Goal: Task Accomplishment & Management: Use online tool/utility

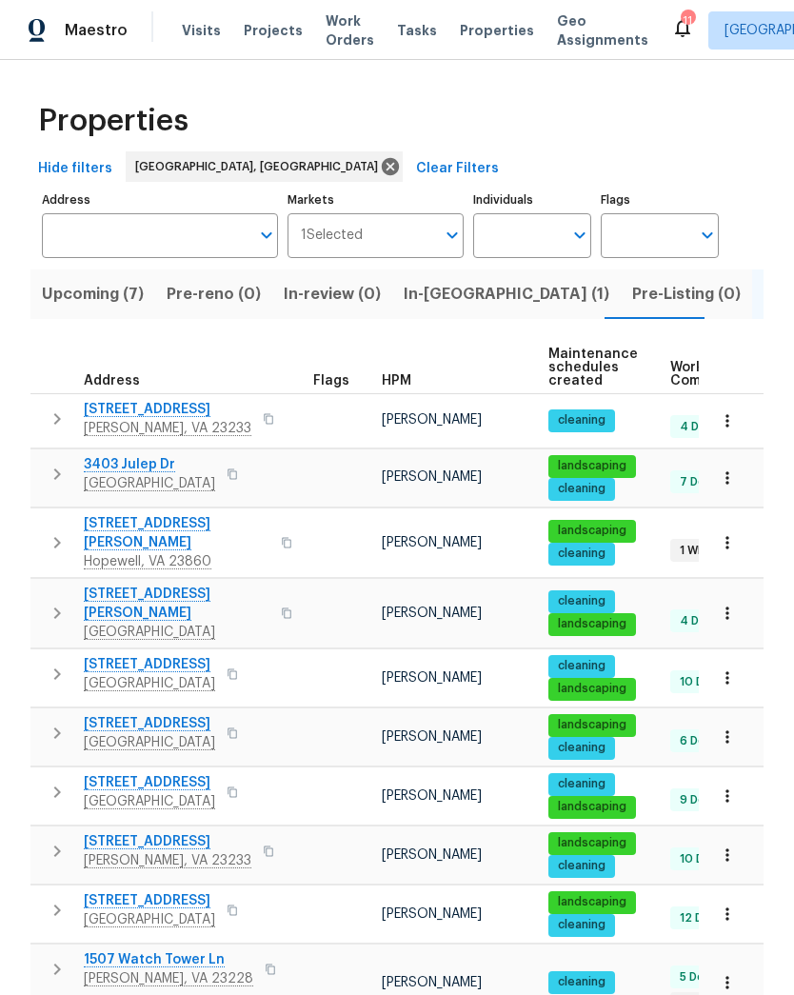
click at [415, 300] on span "In-reno (1)" at bounding box center [507, 294] width 206 height 27
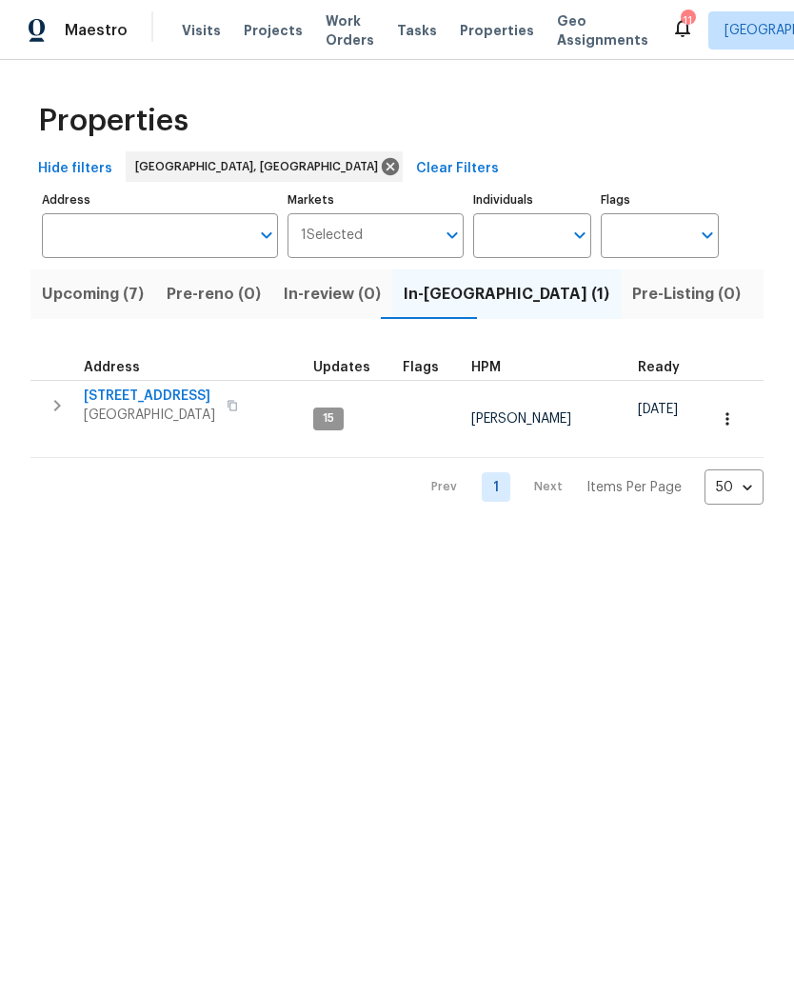
click at [48, 394] on button "button" at bounding box center [57, 406] width 38 height 38
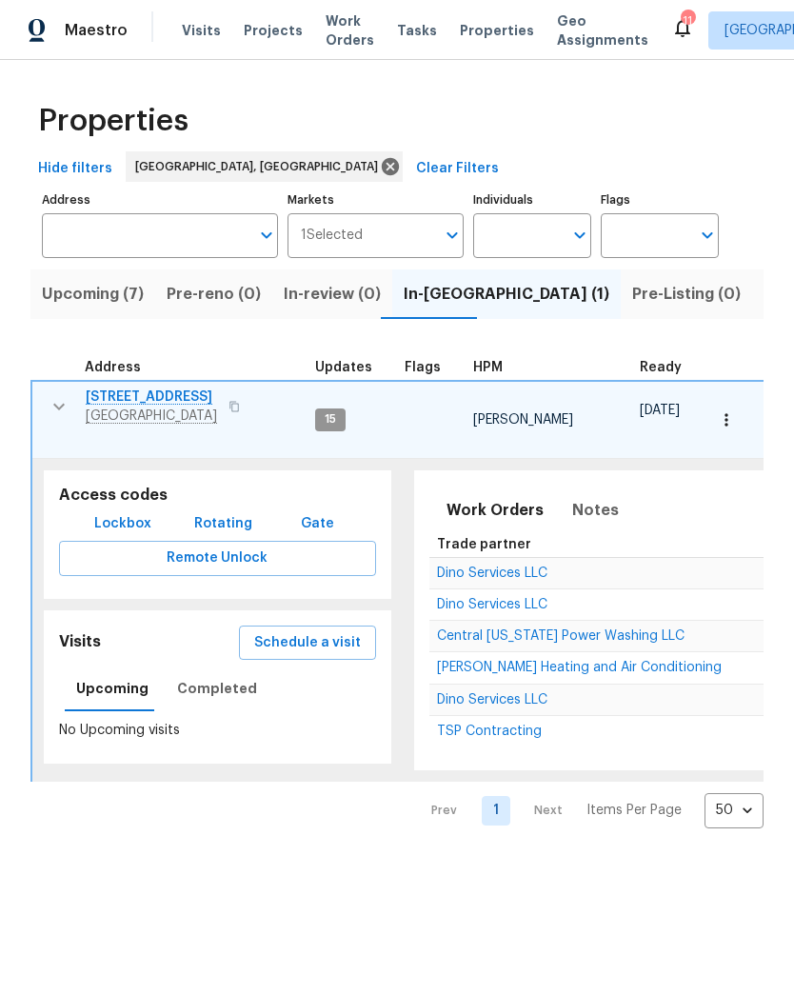
click at [281, 547] on span "Remote Unlock" at bounding box center [217, 559] width 287 height 24
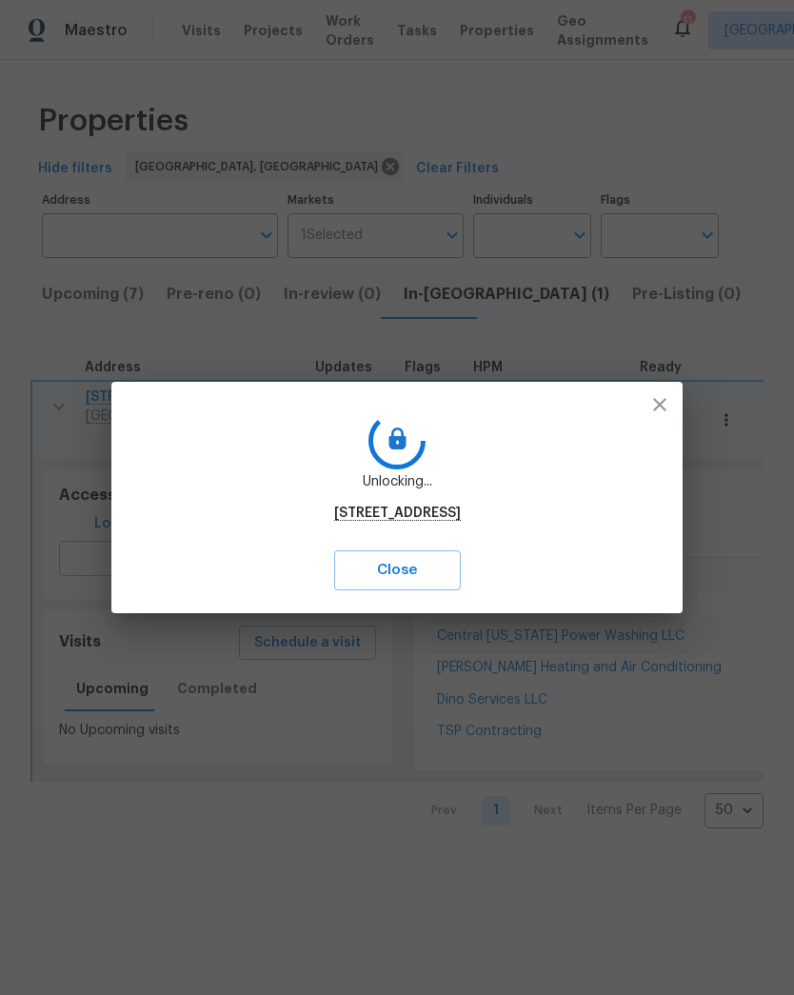
click at [674, 398] on button "button" at bounding box center [660, 405] width 46 height 46
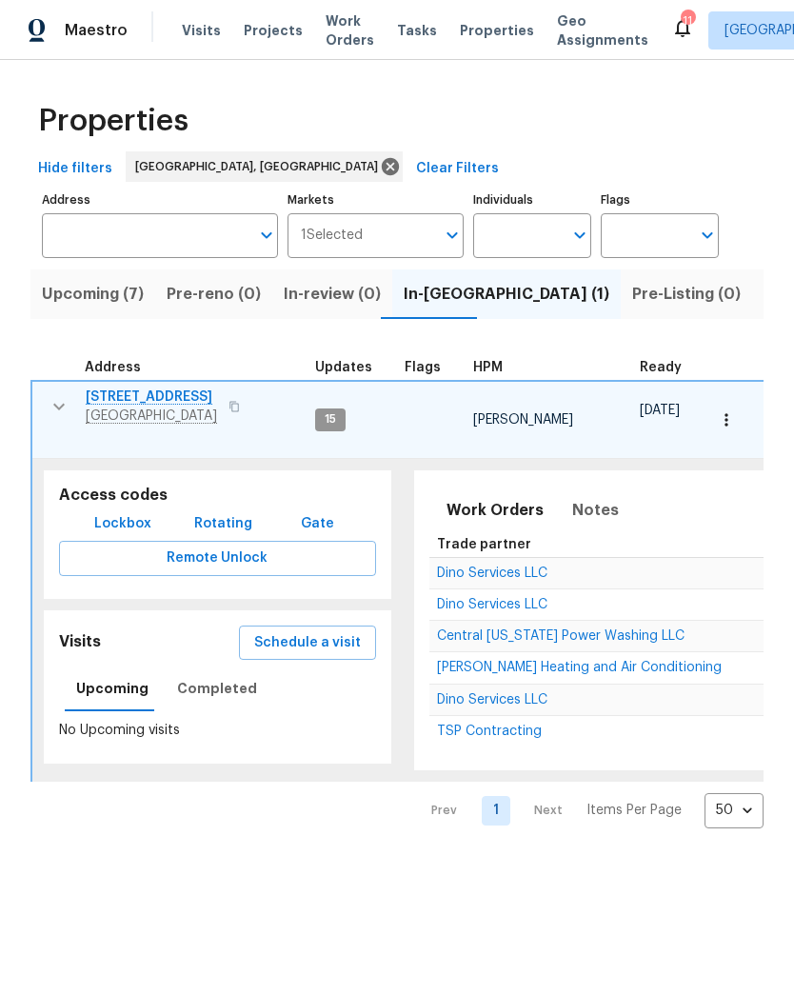
click at [160, 396] on span "1320 Brookland Pkwy" at bounding box center [151, 397] width 131 height 19
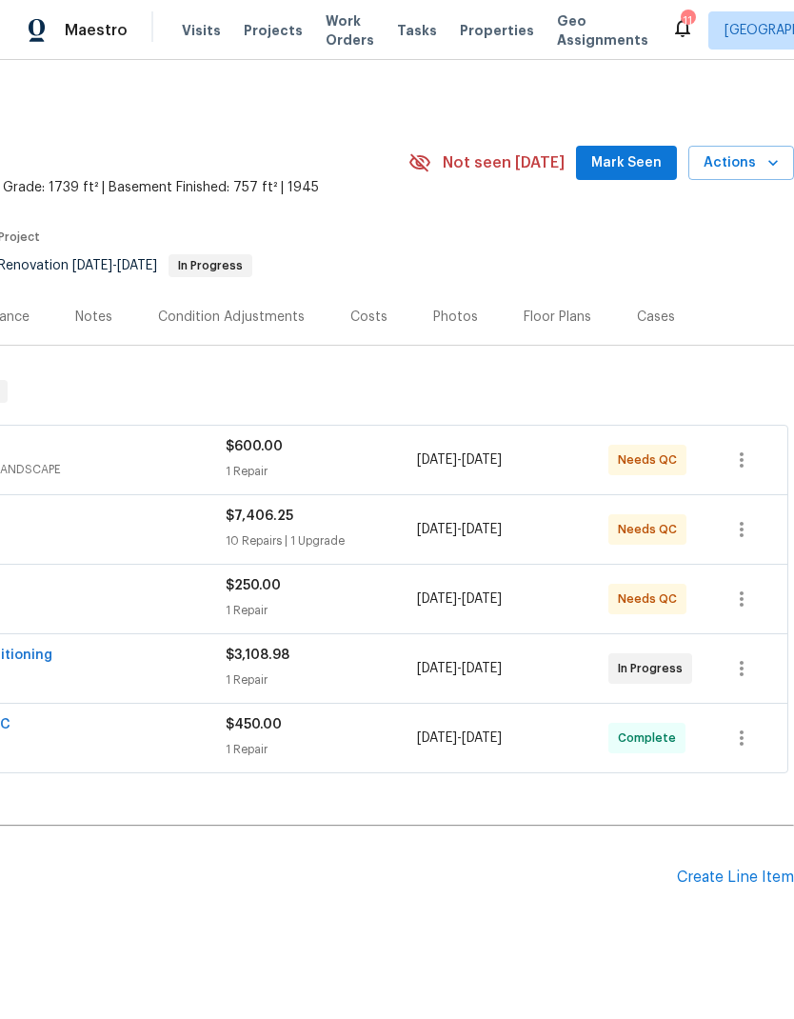
scroll to position [0, 282]
click at [631, 164] on span "Mark Seen" at bounding box center [627, 163] width 70 height 24
click at [694, 175] on button "Actions" at bounding box center [742, 163] width 106 height 35
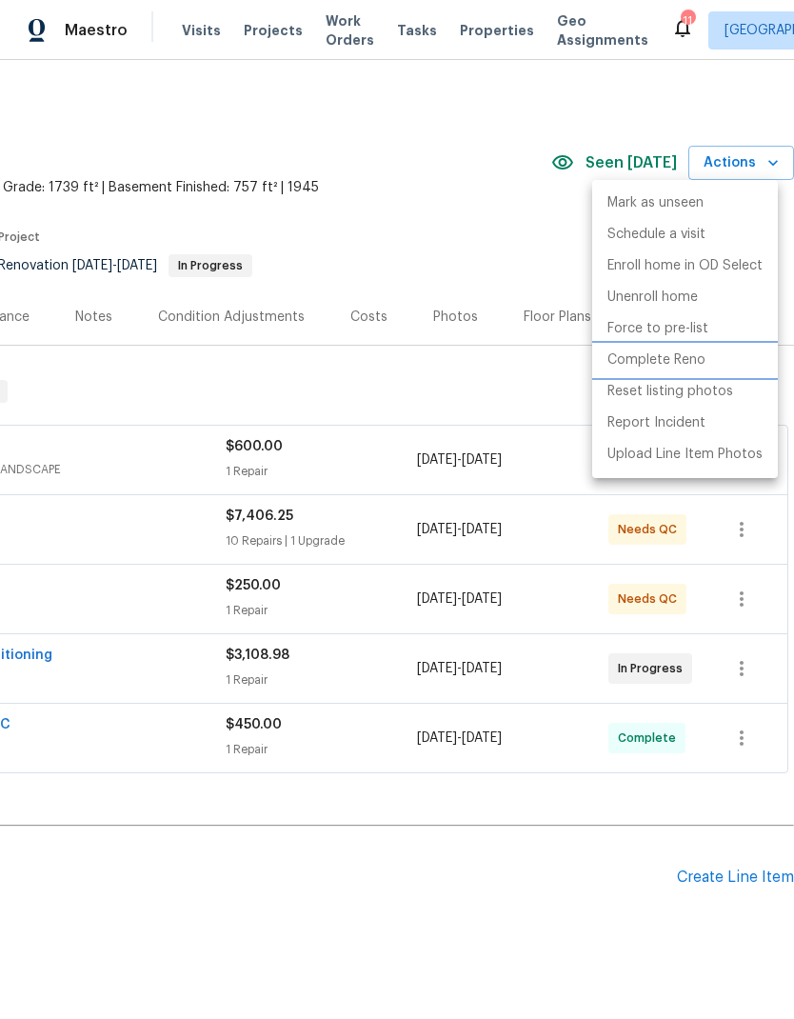
click at [708, 362] on li "Complete Reno" at bounding box center [685, 360] width 186 height 31
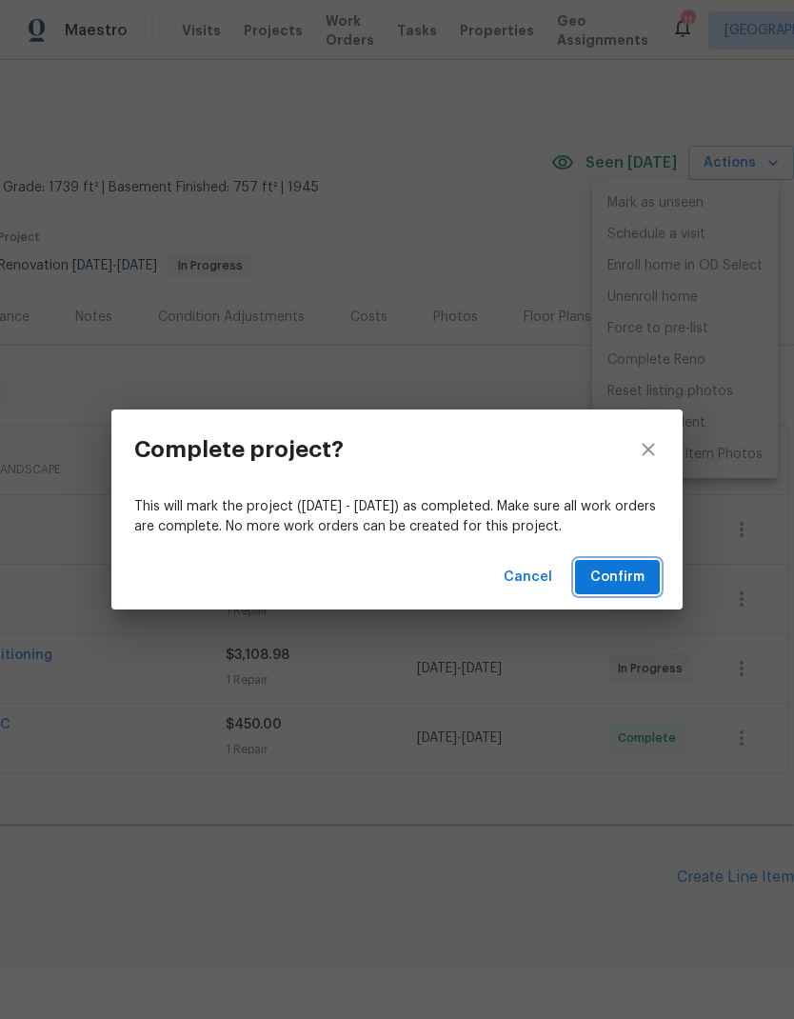
click at [632, 579] on span "Confirm" at bounding box center [618, 578] width 54 height 24
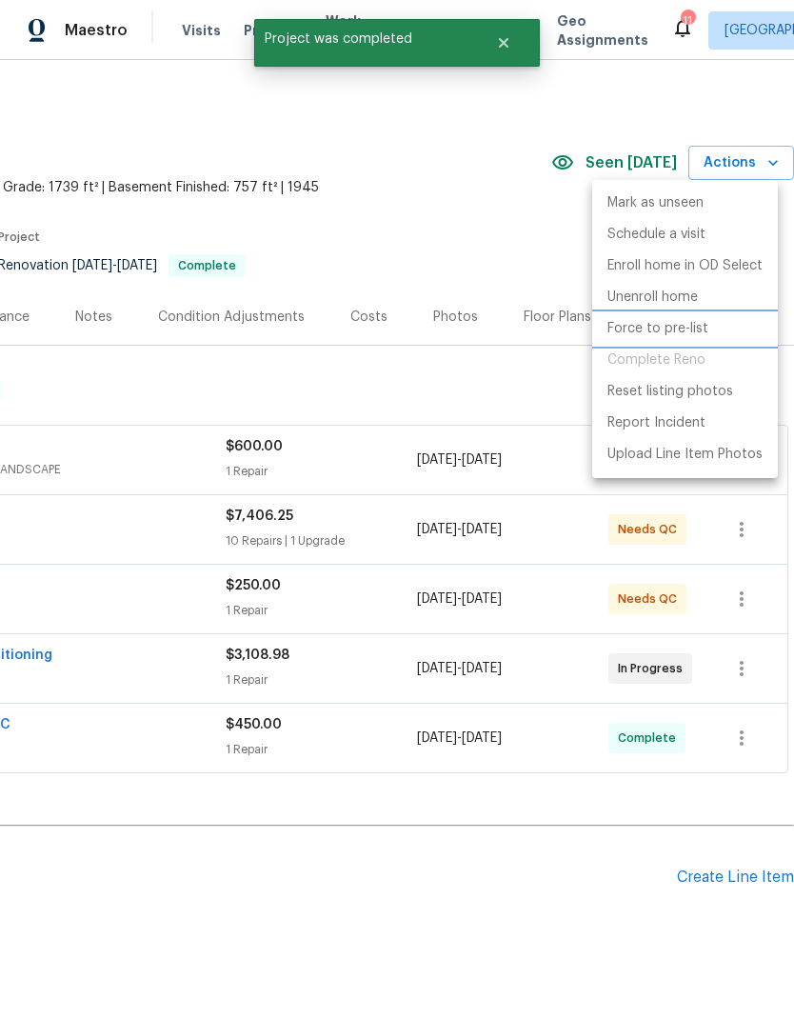
click at [730, 324] on li "Force to pre-list" at bounding box center [685, 328] width 186 height 31
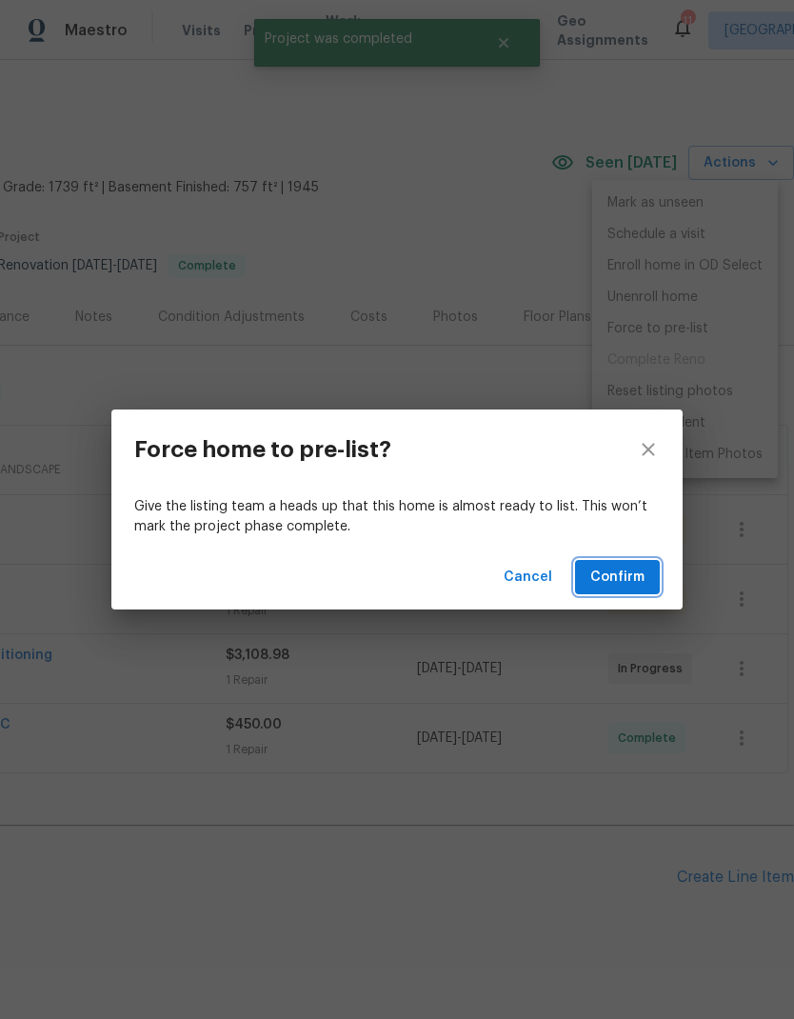
click at [630, 582] on span "Confirm" at bounding box center [618, 578] width 54 height 24
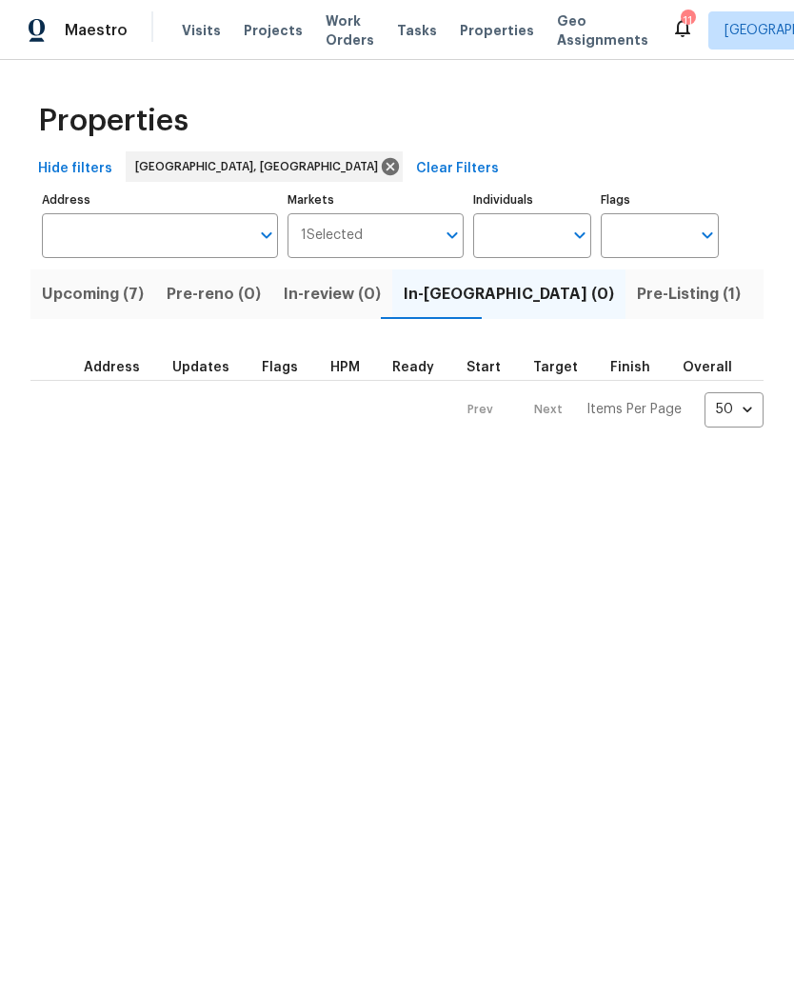
click at [83, 287] on span "Upcoming (7)" at bounding box center [93, 294] width 102 height 27
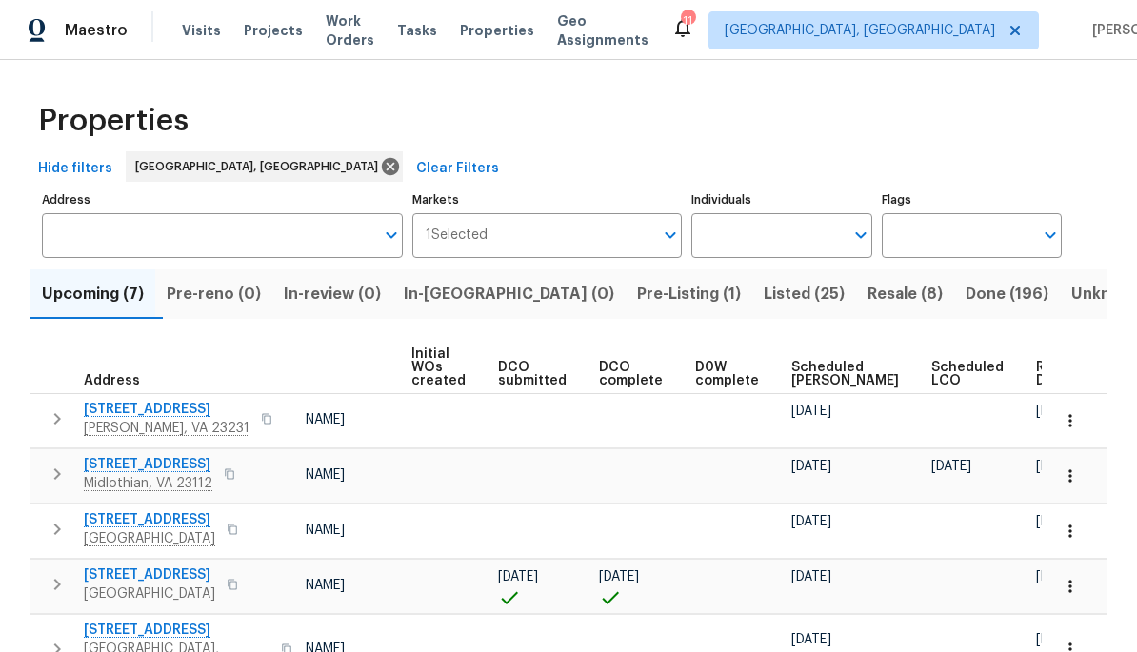
scroll to position [0, 136]
click at [793, 374] on span "Ready Date" at bounding box center [1058, 374] width 42 height 27
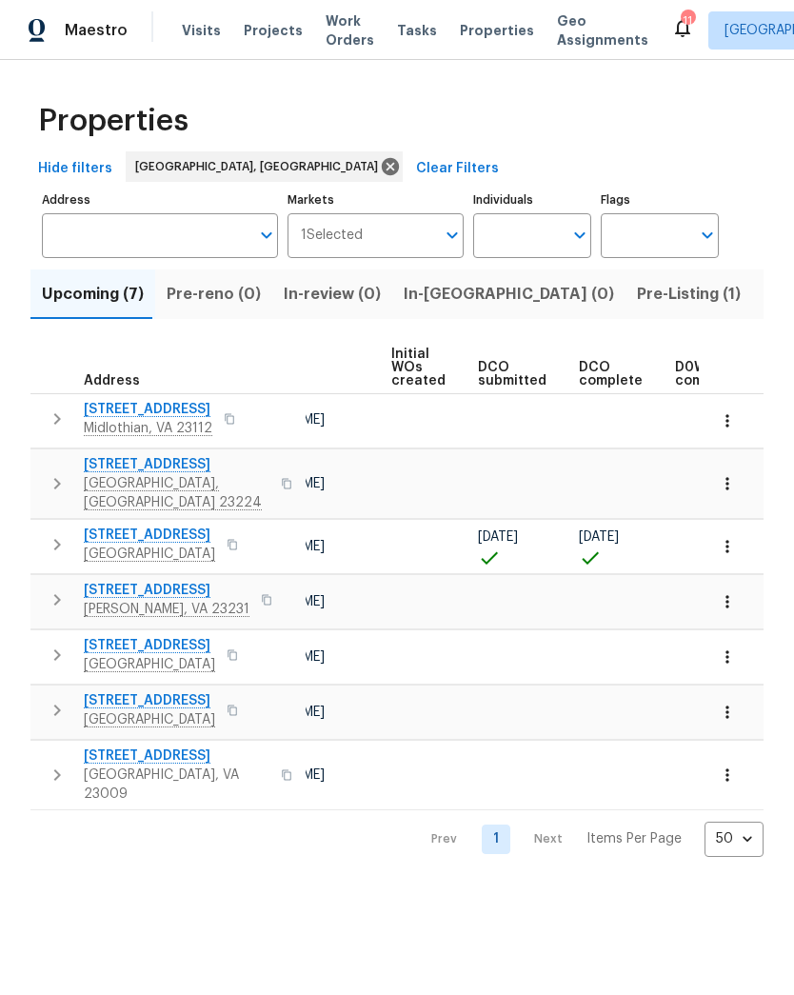
click at [764, 304] on span "Listed (25)" at bounding box center [804, 294] width 81 height 27
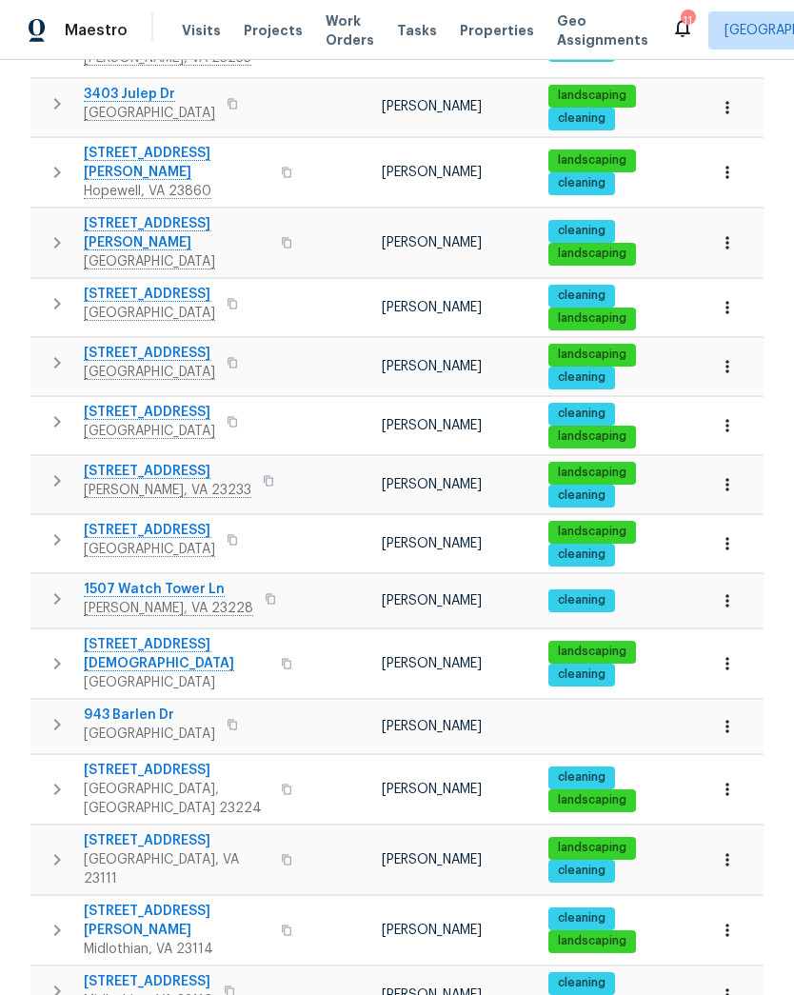
scroll to position [385, 0]
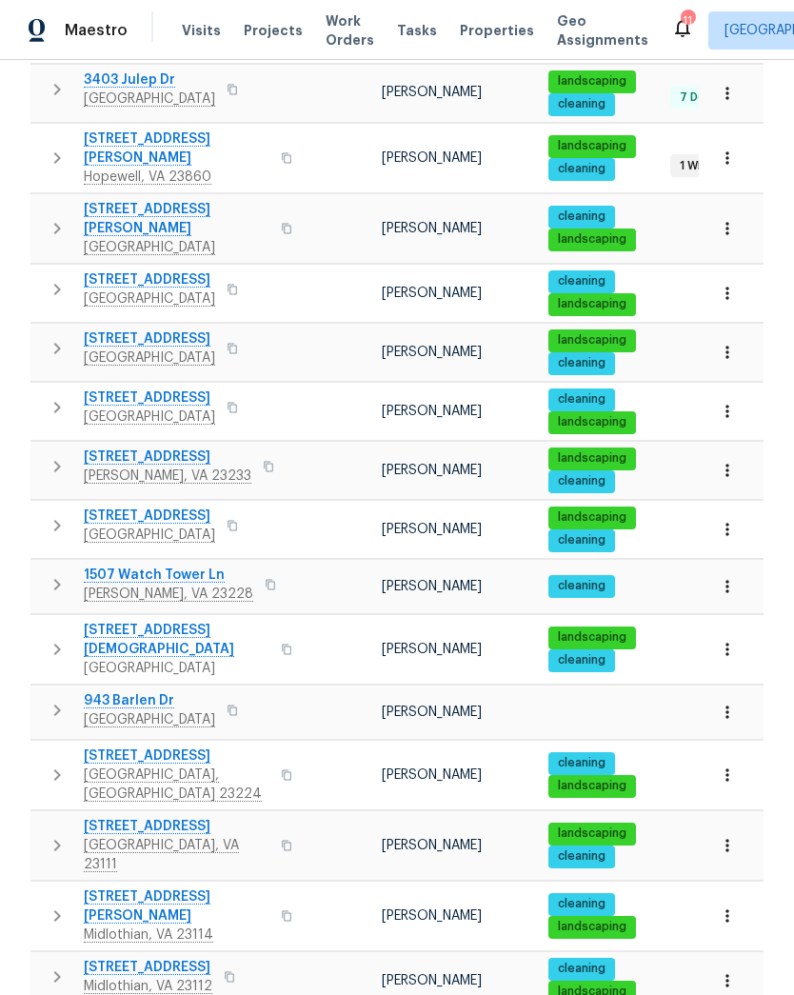
click at [125, 692] on span "943 Barlen Dr" at bounding box center [149, 701] width 131 height 19
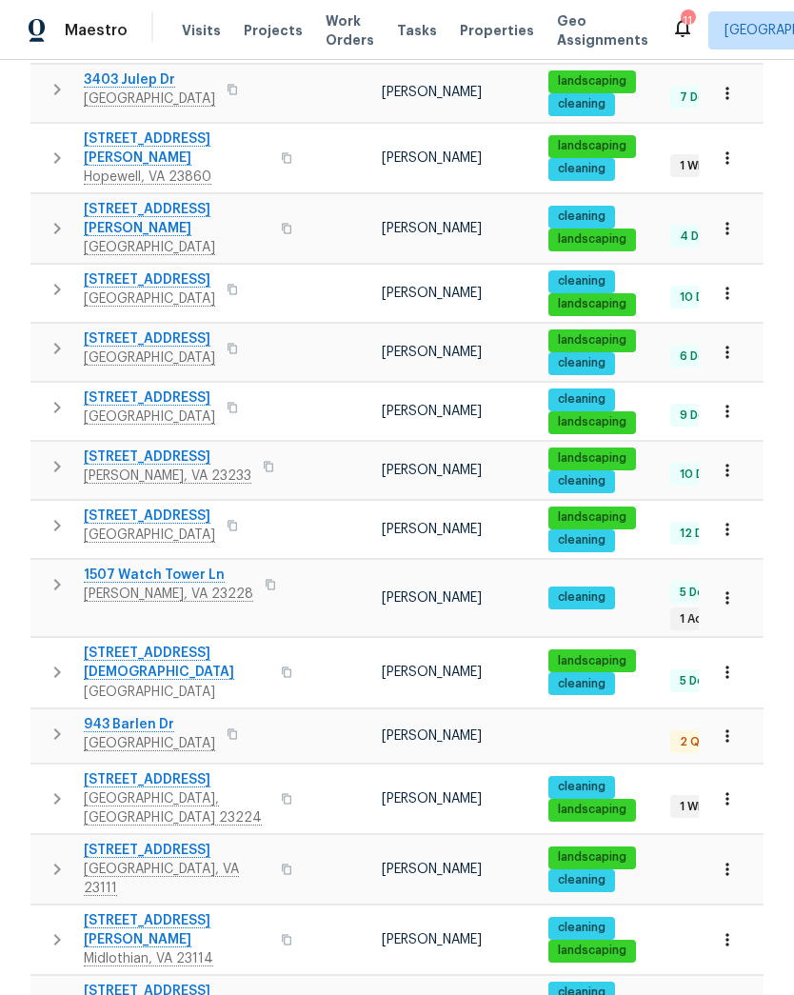
click at [54, 729] on icon "button" at bounding box center [57, 734] width 7 height 11
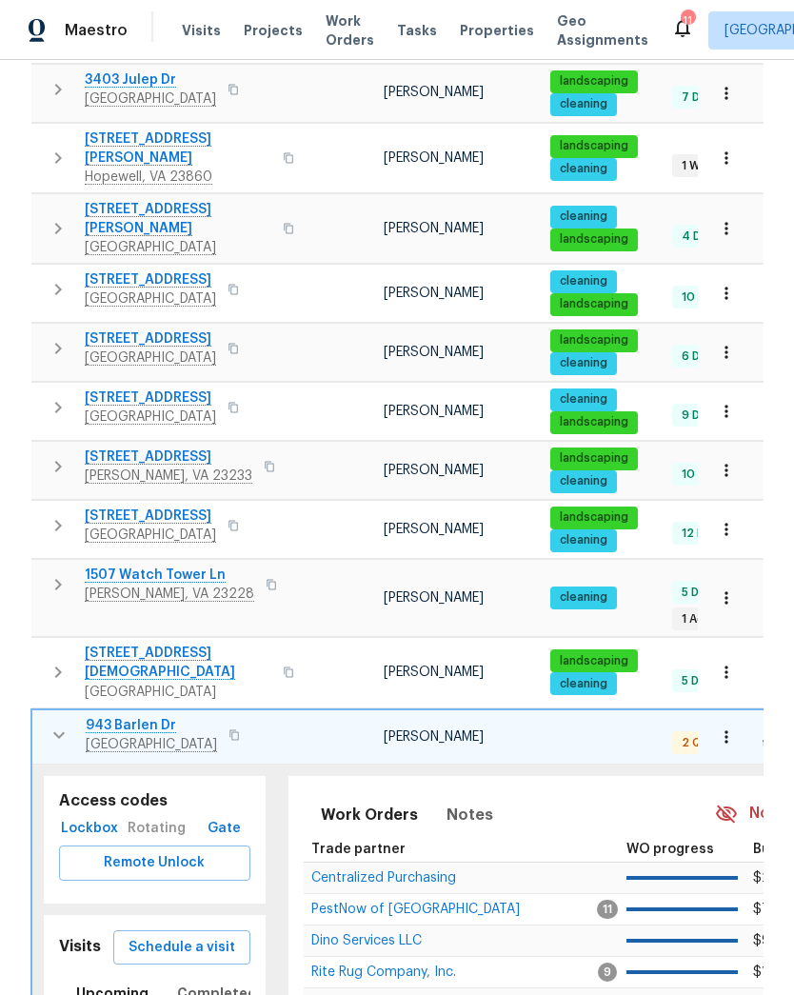
click at [147, 852] on span "Remote Unlock" at bounding box center [154, 864] width 161 height 24
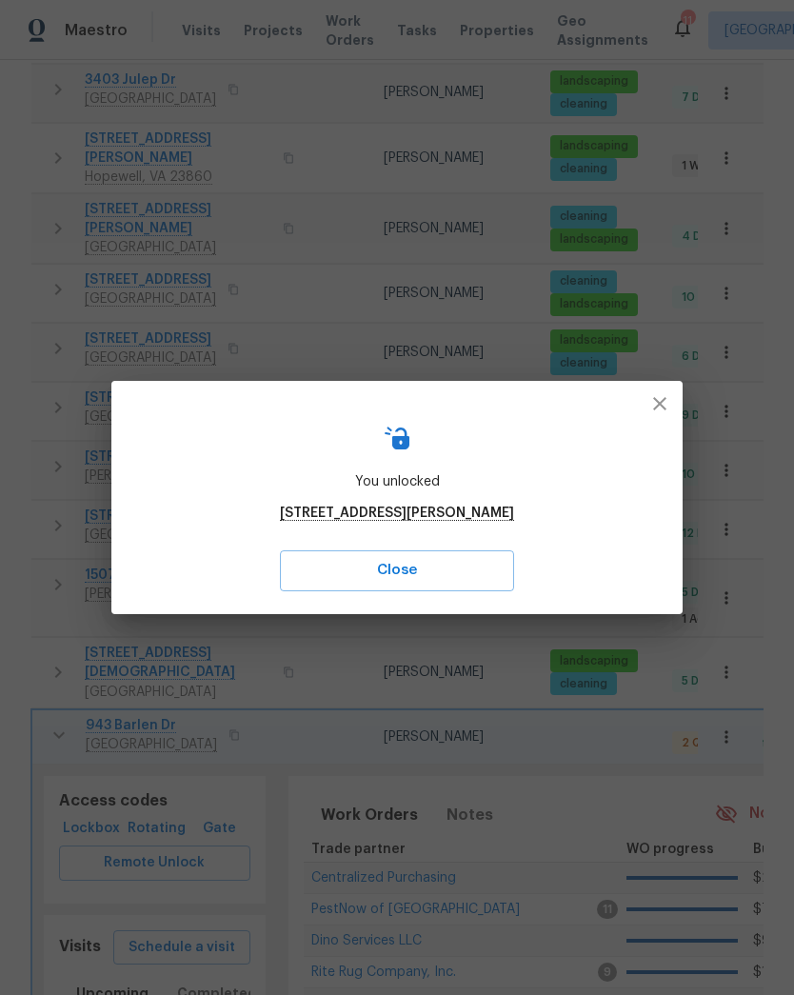
click at [652, 412] on icon "button" at bounding box center [660, 403] width 23 height 23
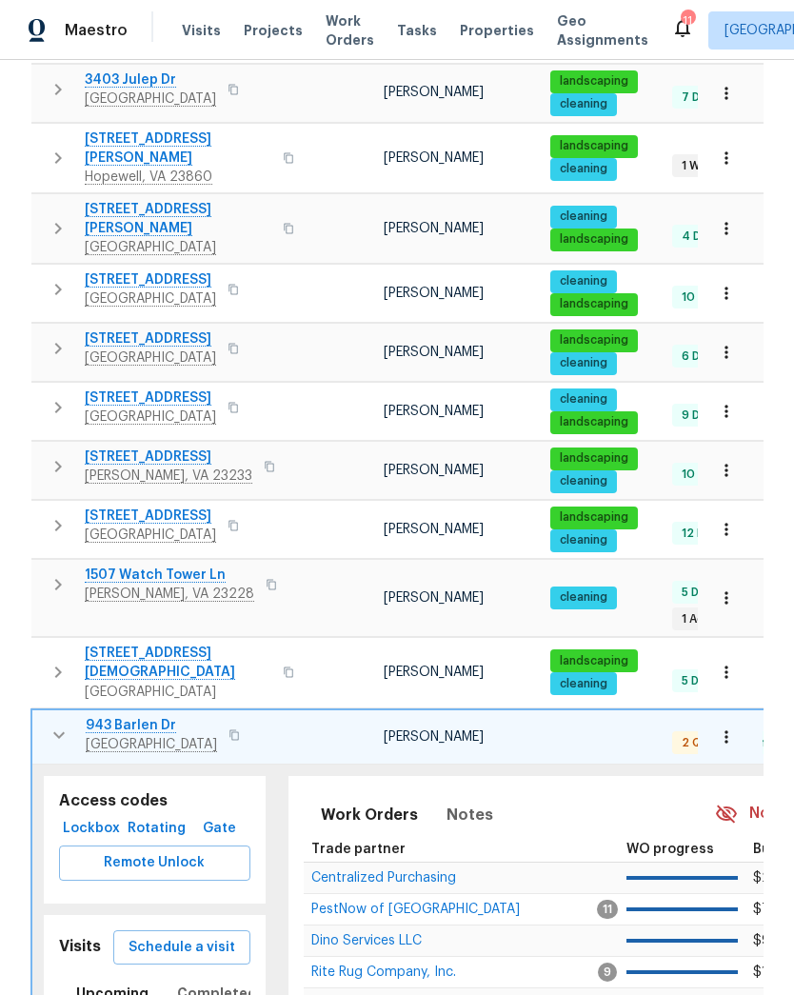
click at [95, 817] on span "Lockbox" at bounding box center [92, 829] width 50 height 24
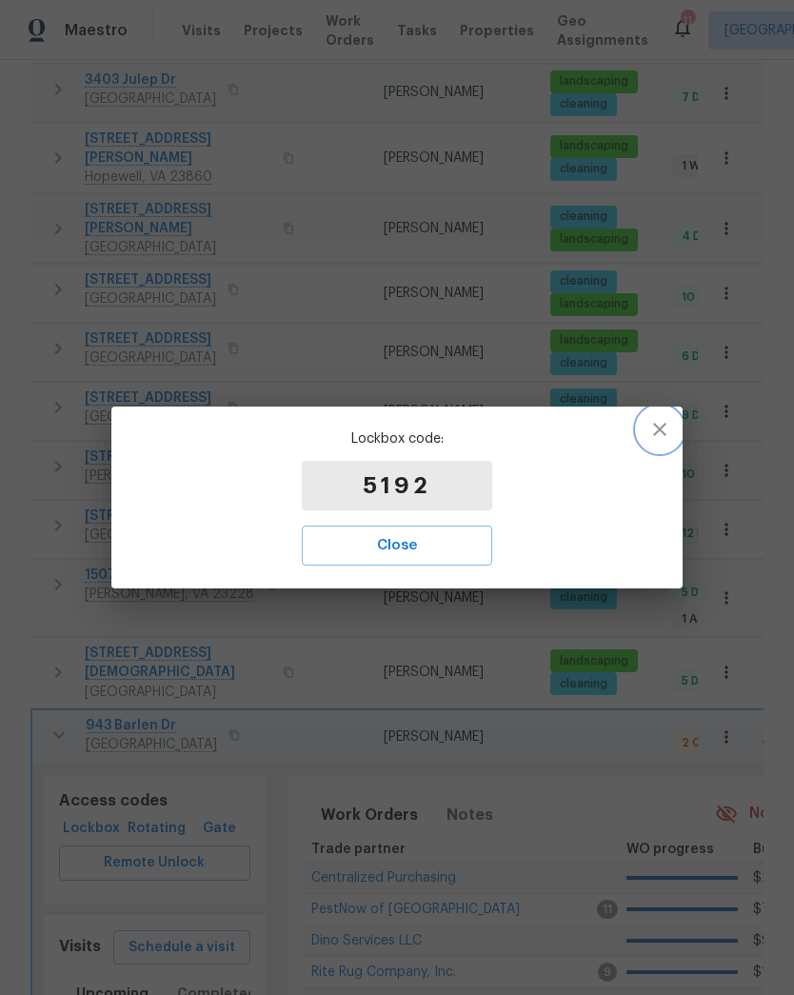
click at [652, 431] on icon "button" at bounding box center [660, 429] width 23 height 23
